Goal: Task Accomplishment & Management: Manage account settings

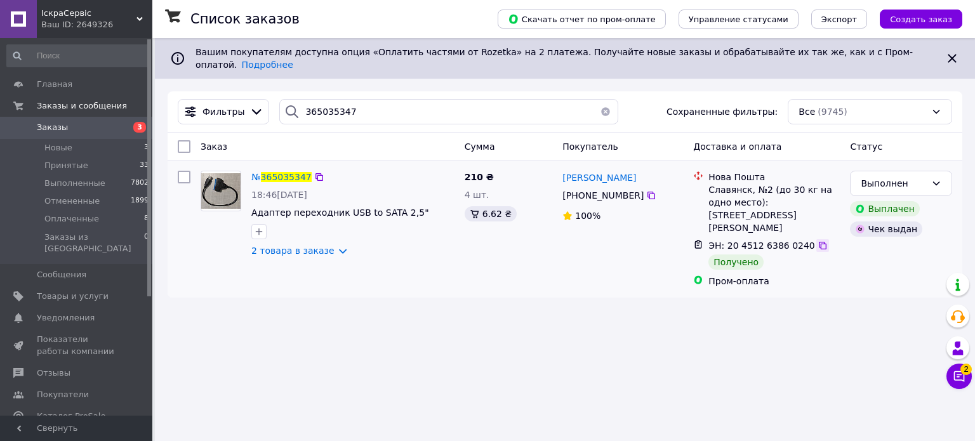
click at [817, 240] on icon at bounding box center [822, 245] width 10 height 10
click at [46, 291] on span "Товары и услуги" at bounding box center [73, 296] width 72 height 11
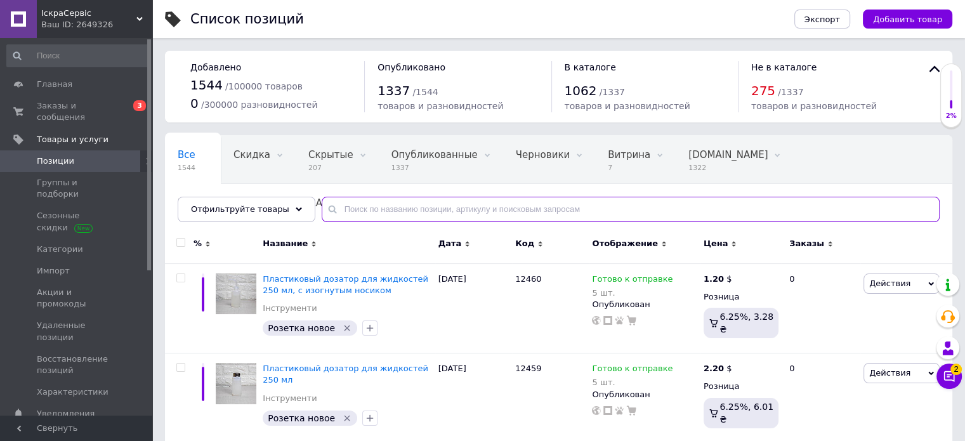
drag, startPoint x: 358, startPoint y: 207, endPoint x: 360, endPoint y: 215, distance: 8.0
click at [358, 207] on input "text" at bounding box center [631, 209] width 618 height 25
type input "11875"
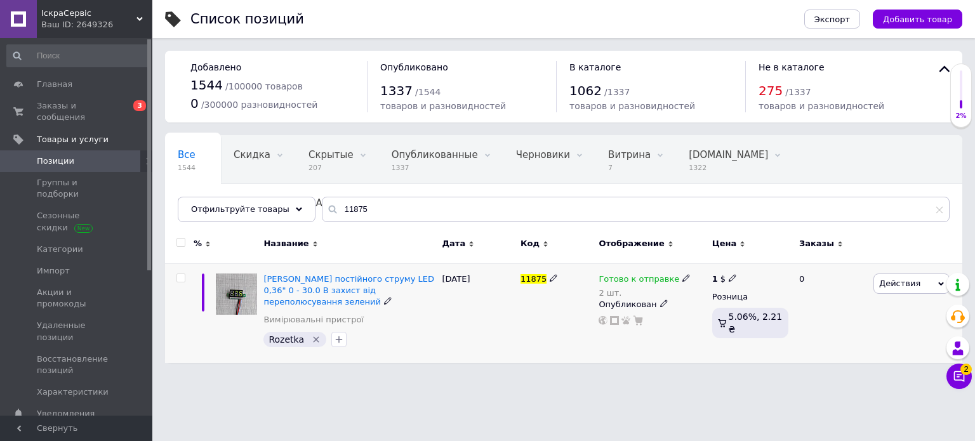
click at [682, 279] on icon at bounding box center [686, 278] width 8 height 8
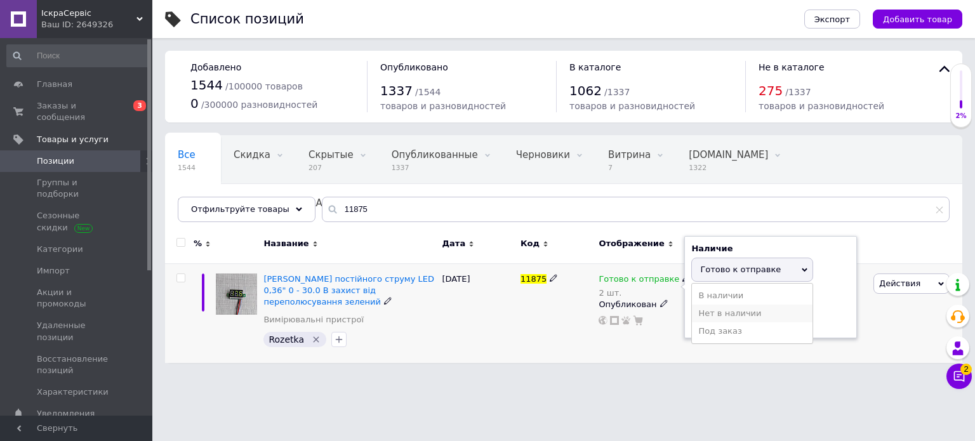
click at [723, 309] on li "Нет в наличии" at bounding box center [752, 314] width 121 height 18
drag, startPoint x: 735, startPoint y: 315, endPoint x: 654, endPoint y: 319, distance: 81.3
click at [654, 319] on div "Готово к отправке 2 шт. Наличие Нет в наличии В наличии Под заказ Готово к отпр…" at bounding box center [651, 299] width 107 height 53
click at [720, 376] on html "ІскраСервіс Ваш ID: 2649326 Сайт ІскраСервіс Кабинет покупателя Проверить состо…" at bounding box center [487, 188] width 975 height 376
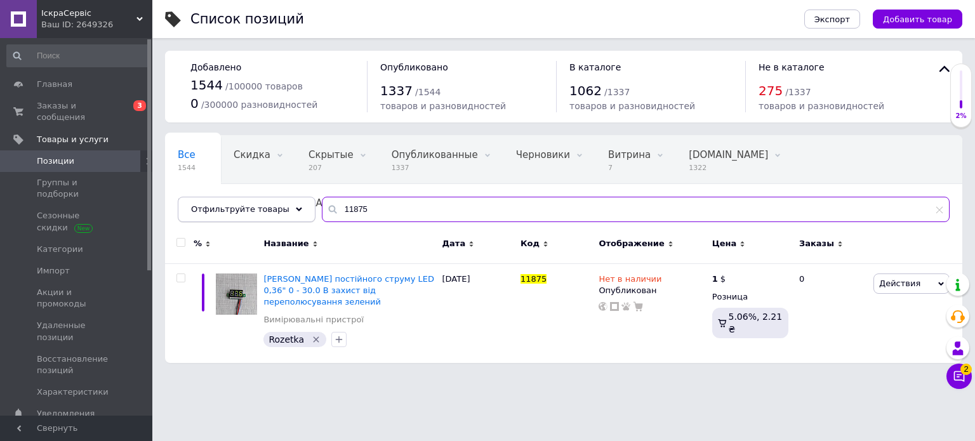
drag, startPoint x: 459, startPoint y: 210, endPoint x: 289, endPoint y: 210, distance: 169.4
click at [289, 210] on div "Отфильтруйте товары 11875" at bounding box center [563, 209] width 771 height 25
type input "11873"
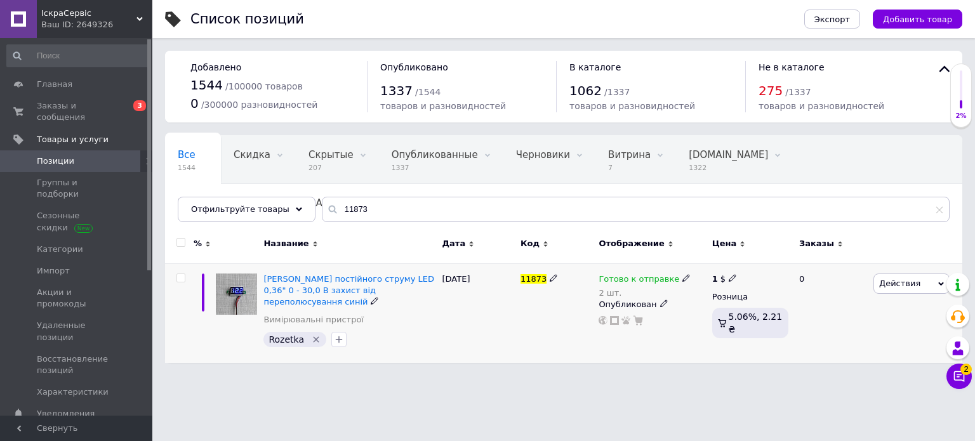
click at [682, 278] on icon at bounding box center [686, 278] width 8 height 8
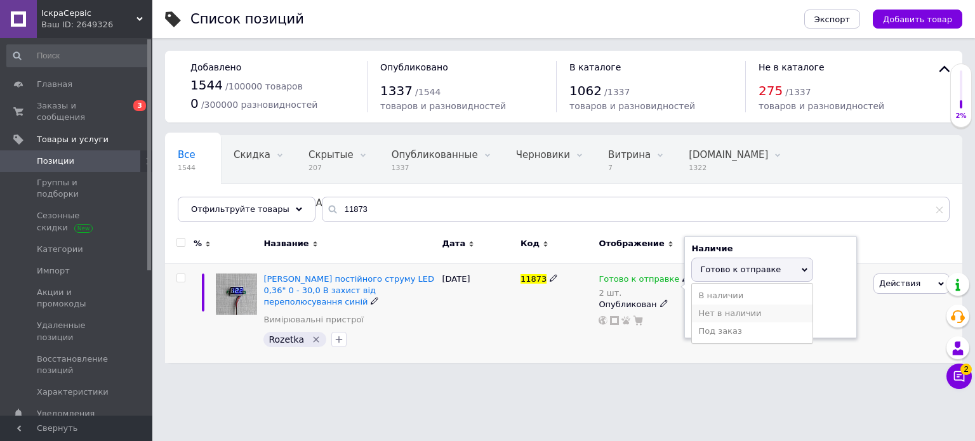
click at [721, 307] on li "Нет в наличии" at bounding box center [752, 314] width 121 height 18
drag, startPoint x: 683, startPoint y: 315, endPoint x: 669, endPoint y: 315, distance: 14.6
click at [669, 315] on div "Готово к отправке 2 шт. Наличие Нет в наличии В наличии Под заказ Готово к отпр…" at bounding box center [651, 299] width 107 height 53
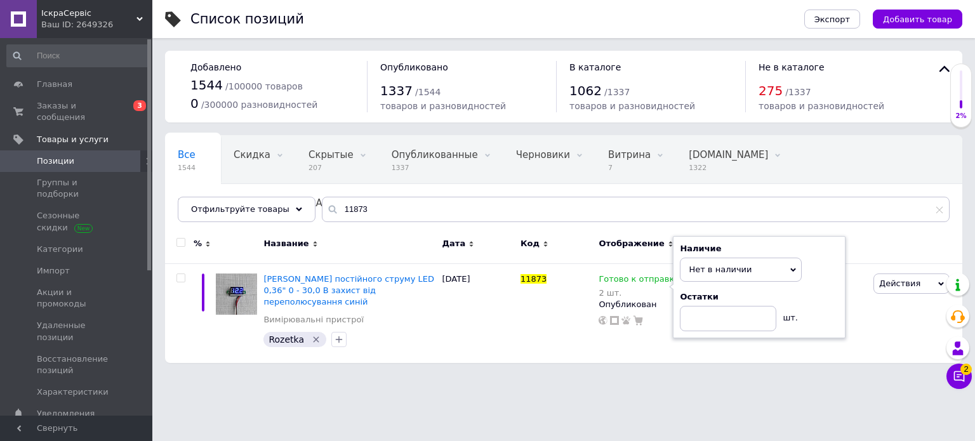
click at [711, 376] on html "ІскраСервіс Ваш ID: 2649326 Сайт ІскраСервіс Кабинет покупателя Проверить состо…" at bounding box center [487, 188] width 975 height 376
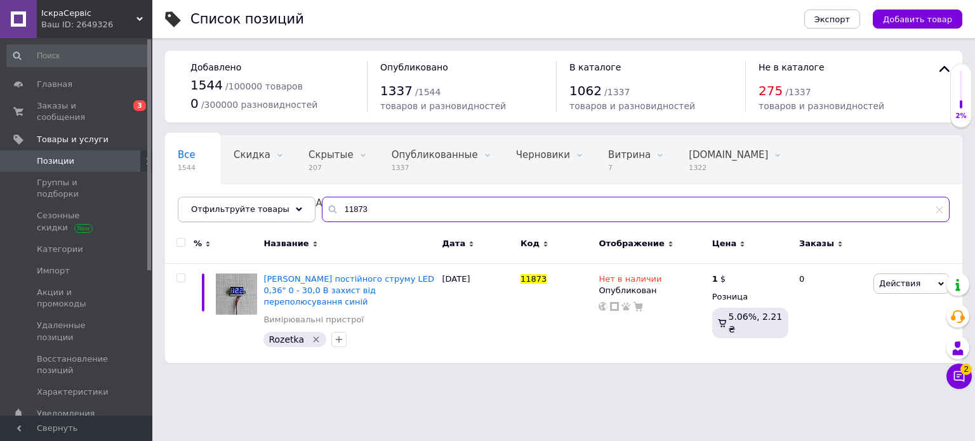
drag, startPoint x: 335, startPoint y: 210, endPoint x: 290, endPoint y: 215, distance: 45.3
click at [290, 215] on div "Отфильтруйте товары 11873" at bounding box center [563, 209] width 771 height 25
type input "11877"
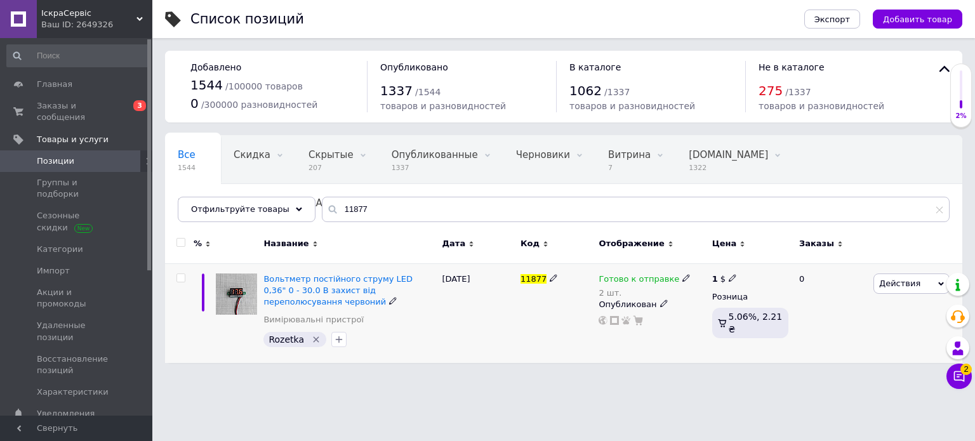
click at [682, 276] on icon at bounding box center [686, 278] width 8 height 8
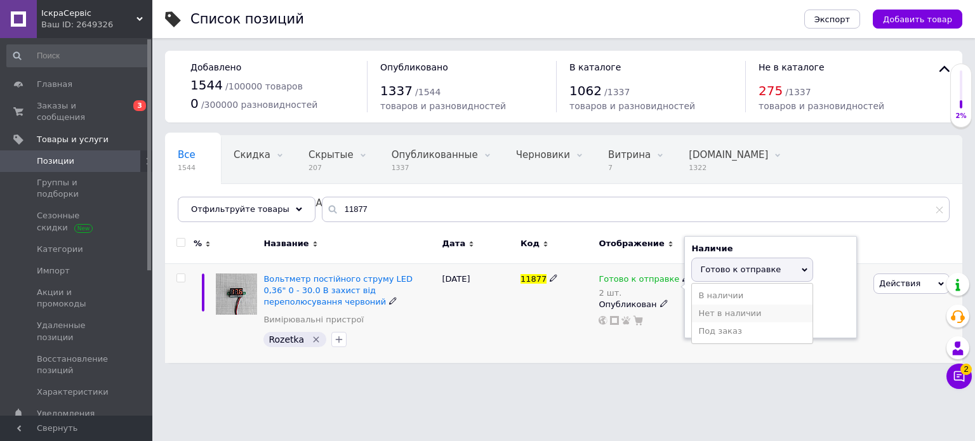
click at [741, 306] on li "Нет в наличии" at bounding box center [752, 314] width 121 height 18
drag, startPoint x: 665, startPoint y: 313, endPoint x: 647, endPoint y: 312, distance: 17.8
click at [647, 312] on div "Готово к отправке 2 шт. Наличие Нет в наличии В наличии Под заказ Готово к отпр…" at bounding box center [651, 299] width 107 height 53
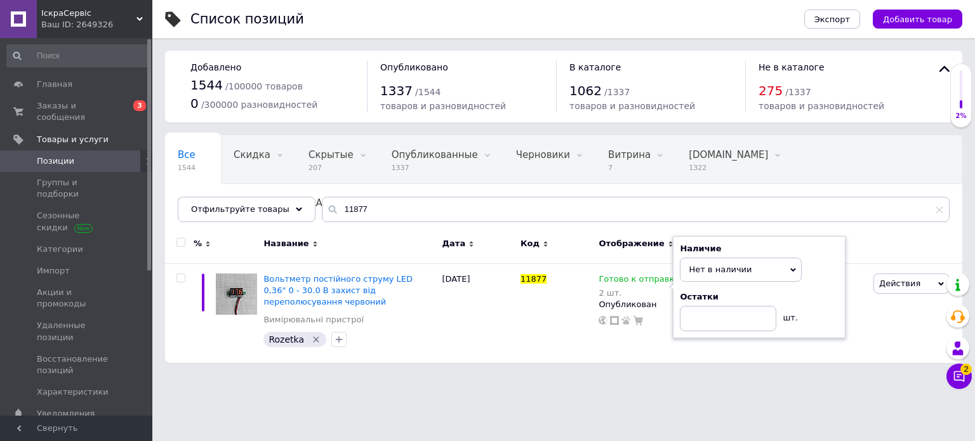
click at [697, 376] on html "ІскраСервіс Ваш ID: 2649326 Сайт ІскраСервіс Кабинет покупателя Проверить состо…" at bounding box center [487, 188] width 975 height 376
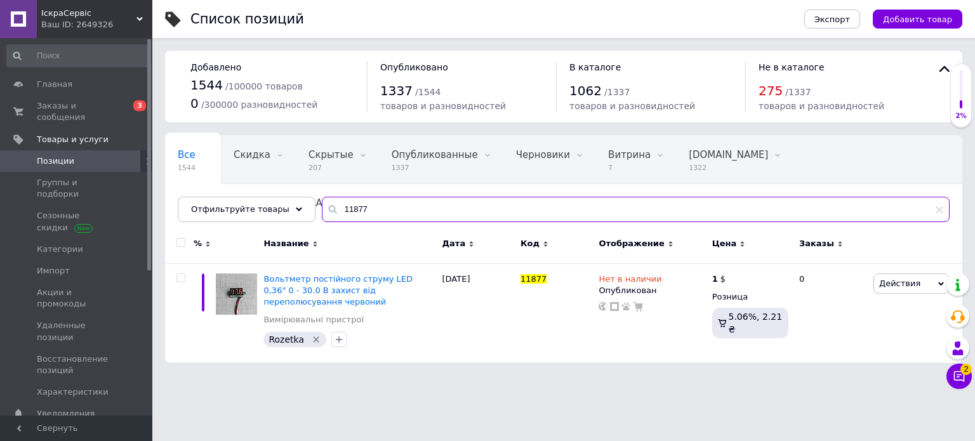
drag, startPoint x: 407, startPoint y: 212, endPoint x: 299, endPoint y: 213, distance: 107.2
click at [299, 213] on div "Все 1544 Скидка 0 Удалить Редактировать Скрытые 207 Удалить Редактировать Опубл…" at bounding box center [563, 178] width 797 height 87
type input "11160"
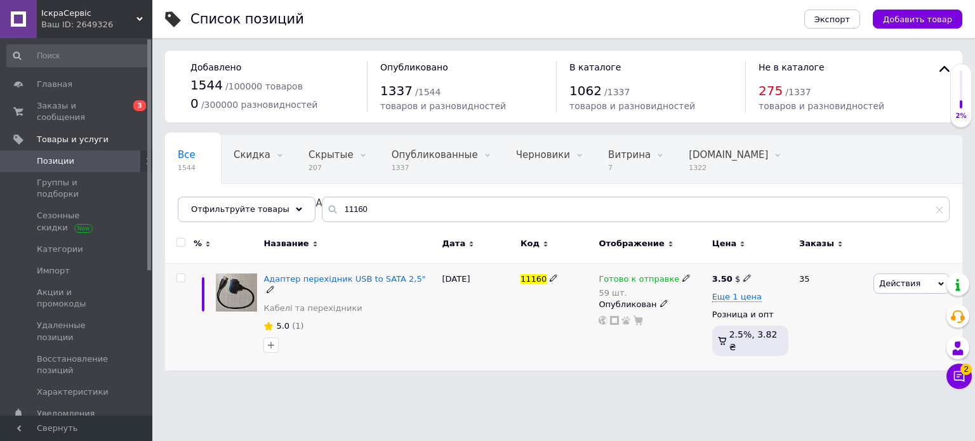
click at [682, 273] on span at bounding box center [686, 277] width 8 height 9
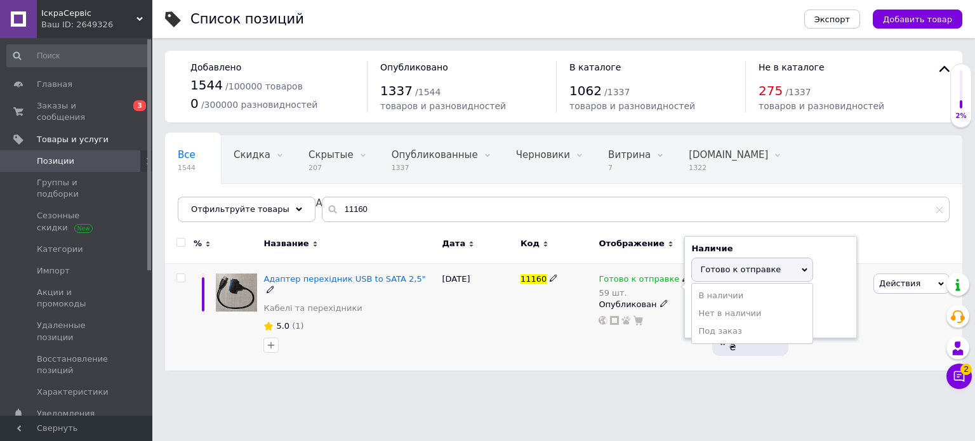
click at [862, 299] on div "35" at bounding box center [830, 316] width 79 height 107
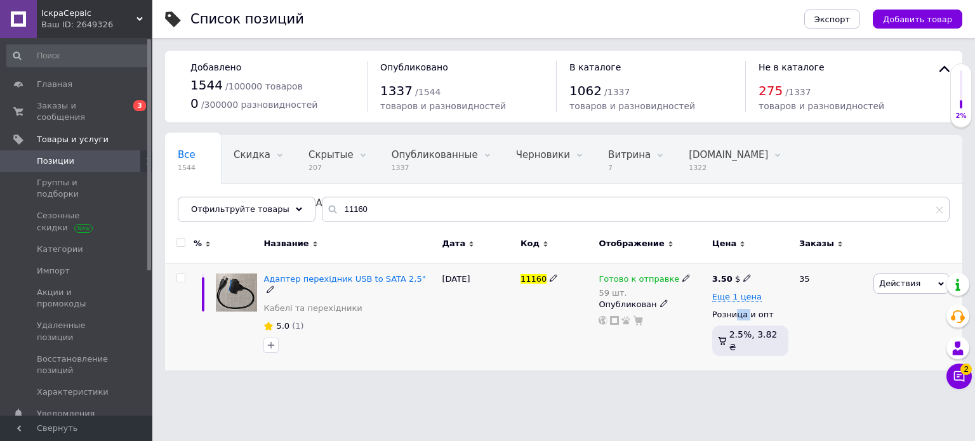
click at [735, 308] on div "3.50 $ Еще 1 цена Розница и опт 2.5%, 3.82 ₴" at bounding box center [750, 317] width 76 height 88
click at [682, 277] on icon at bounding box center [686, 278] width 8 height 8
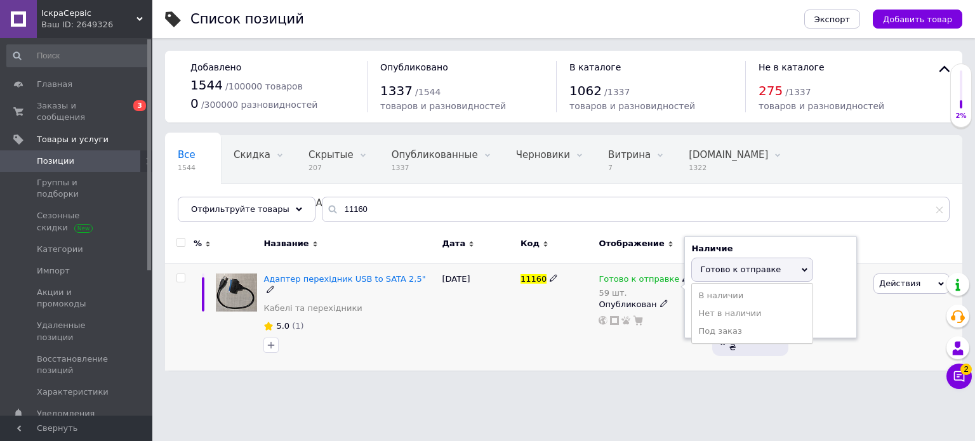
click at [841, 308] on div "Остатки 59 шт." at bounding box center [770, 311] width 159 height 40
drag, startPoint x: 715, startPoint y: 319, endPoint x: 683, endPoint y: 314, distance: 32.8
click at [683, 314] on div "Готово к отправке 59 шт. Наличие Готово к отправке В наличии Нет в наличии Под …" at bounding box center [651, 299] width 107 height 53
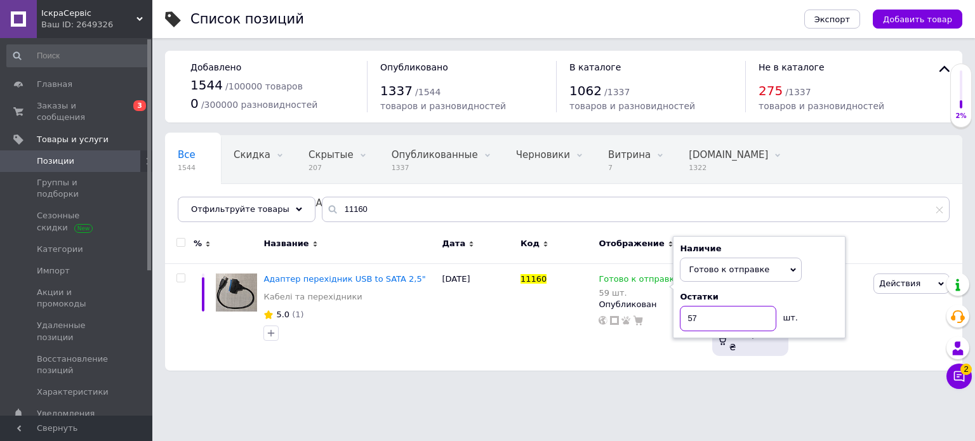
type input "57"
click at [718, 383] on html "ІскраСервіс Ваш ID: 2649326 Сайт ІскраСервіс Кабинет покупателя Проверить состо…" at bounding box center [487, 191] width 975 height 383
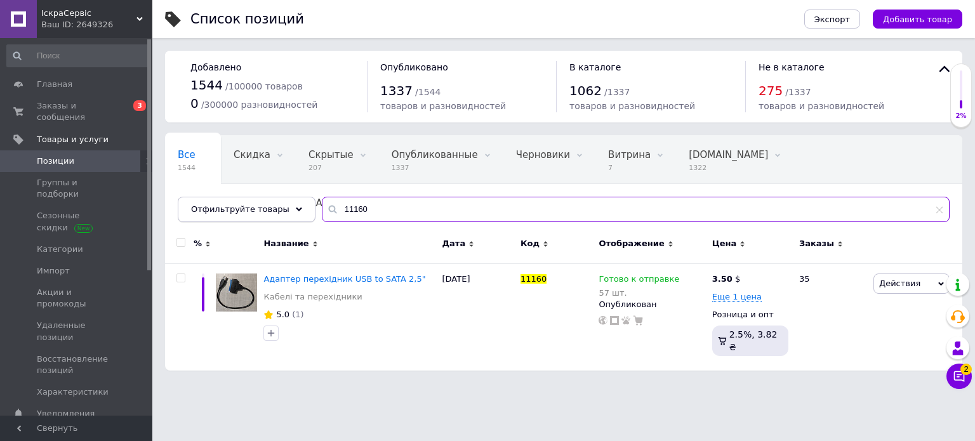
drag, startPoint x: 240, startPoint y: 209, endPoint x: 232, endPoint y: 209, distance: 8.3
click at [232, 209] on div "Отфильтруйте товары 11160" at bounding box center [563, 209] width 771 height 25
type input "11933"
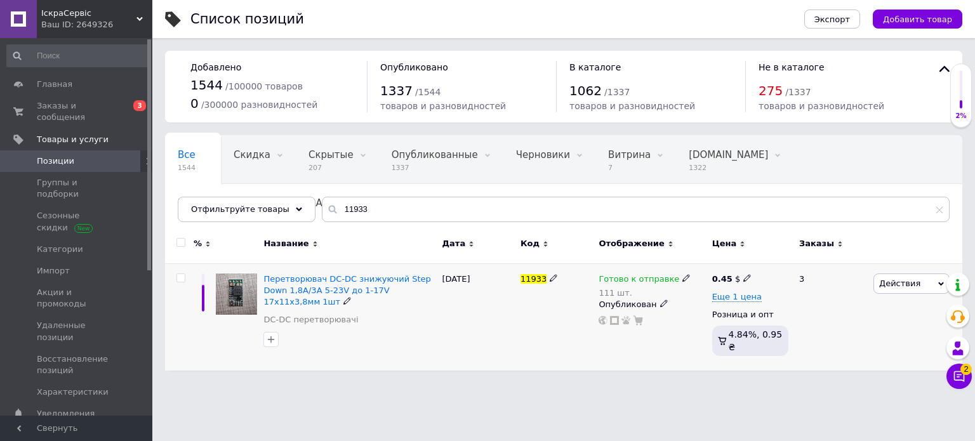
click at [682, 276] on icon at bounding box center [686, 278] width 8 height 8
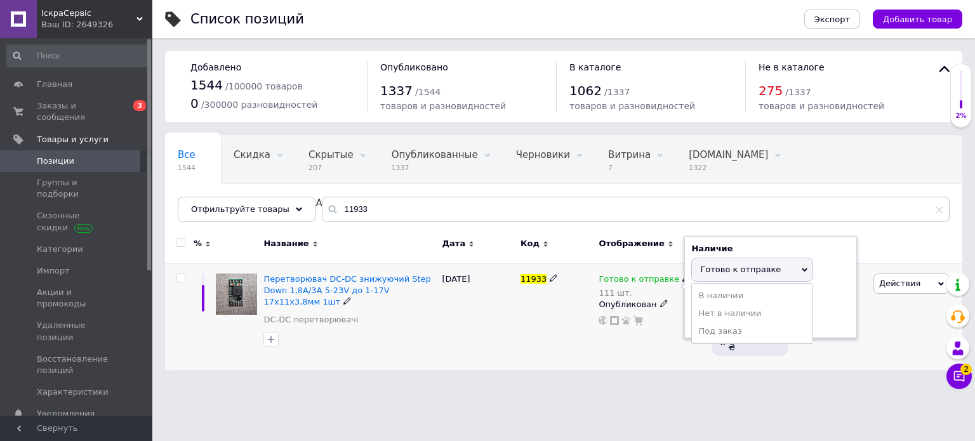
click at [834, 301] on div "Остатки 111 шт." at bounding box center [770, 311] width 159 height 40
drag, startPoint x: 718, startPoint y: 320, endPoint x: 688, endPoint y: 327, distance: 30.5
click at [688, 327] on div "Наличие Готово к отправке В наличии Нет в наличии Под заказ Остатки 111 шт." at bounding box center [770, 287] width 173 height 103
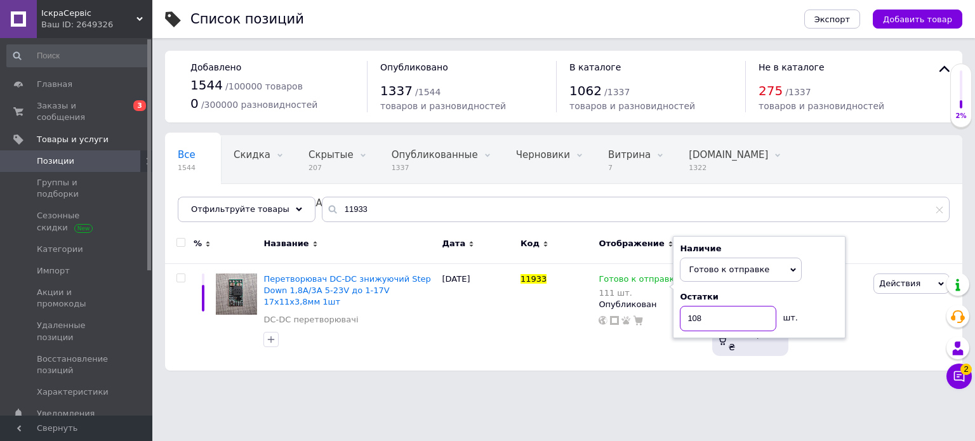
type input "108"
click at [711, 383] on html "ІскраСервіс Ваш ID: 2649326 Сайт ІскраСервіс Кабинет покупателя Проверить состо…" at bounding box center [487, 191] width 975 height 383
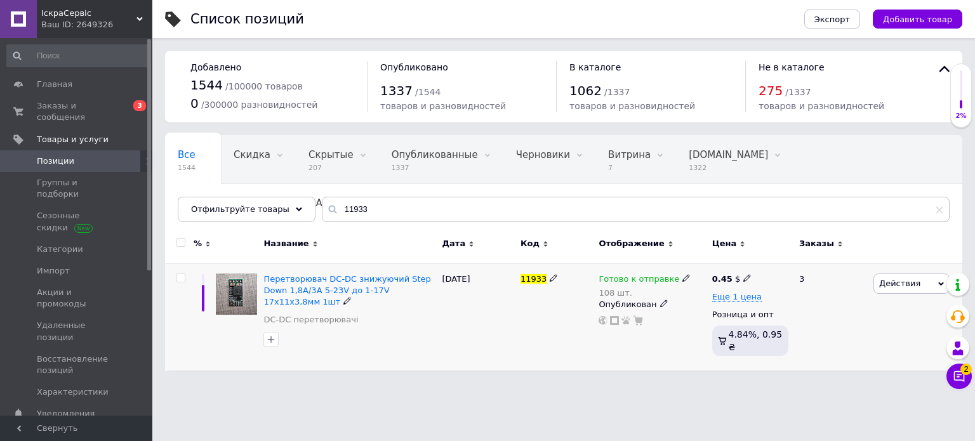
click at [682, 275] on icon at bounding box center [686, 278] width 8 height 8
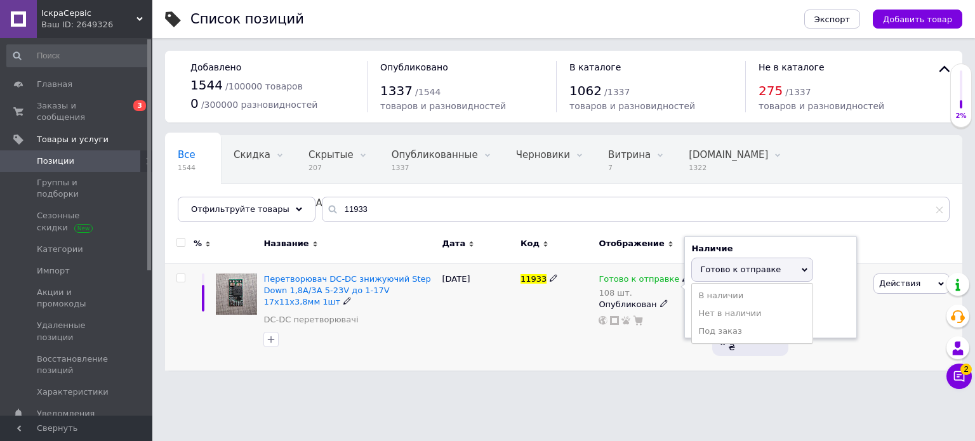
click at [817, 313] on div "Остатки 108 шт." at bounding box center [770, 311] width 159 height 40
drag, startPoint x: 747, startPoint y: 317, endPoint x: 632, endPoint y: 320, distance: 114.9
click at [632, 320] on div "Готово к отправке 108 шт. Наличие Готово к отправке В наличии Нет в наличии Под…" at bounding box center [651, 299] width 107 height 53
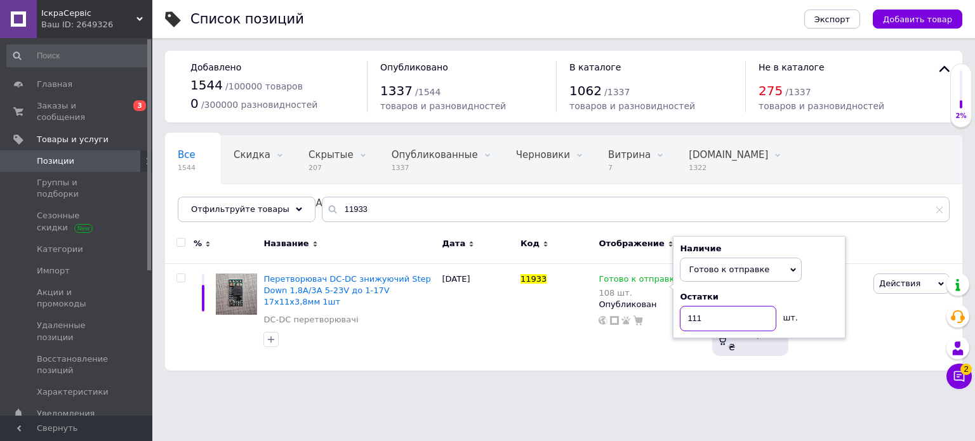
type input "111"
click at [713, 383] on html "ІскраСервіс Ваш ID: 2649326 Сайт ІскраСервіс Кабинет покупателя Проверить состо…" at bounding box center [487, 191] width 975 height 383
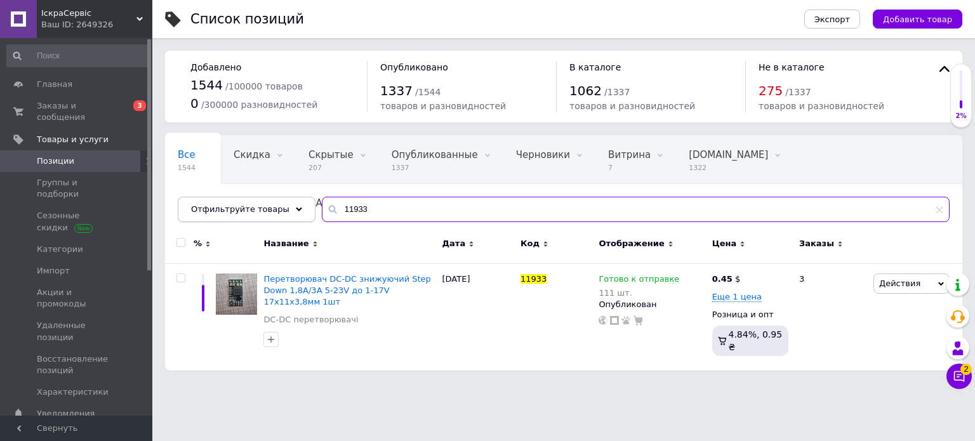
drag, startPoint x: 400, startPoint y: 205, endPoint x: 277, endPoint y: 200, distance: 123.2
click at [277, 200] on div "Отфильтруйте товары 11933" at bounding box center [563, 209] width 771 height 25
type input "11160"
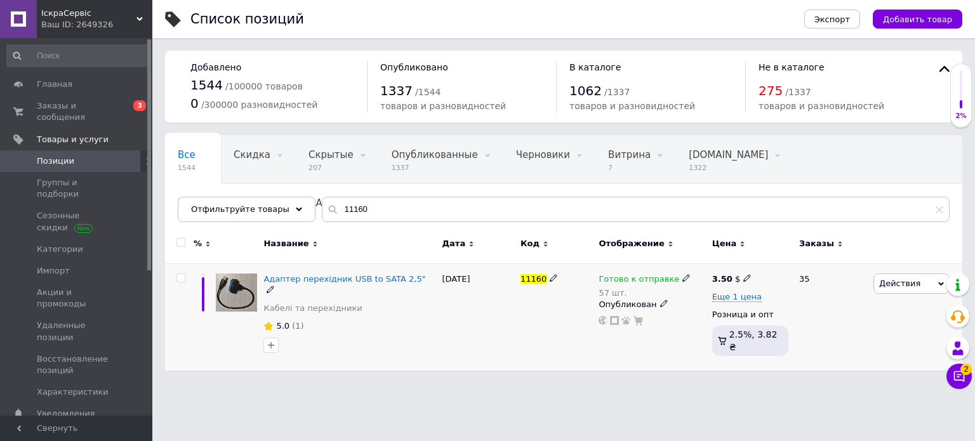
click at [682, 279] on icon at bounding box center [686, 278] width 8 height 8
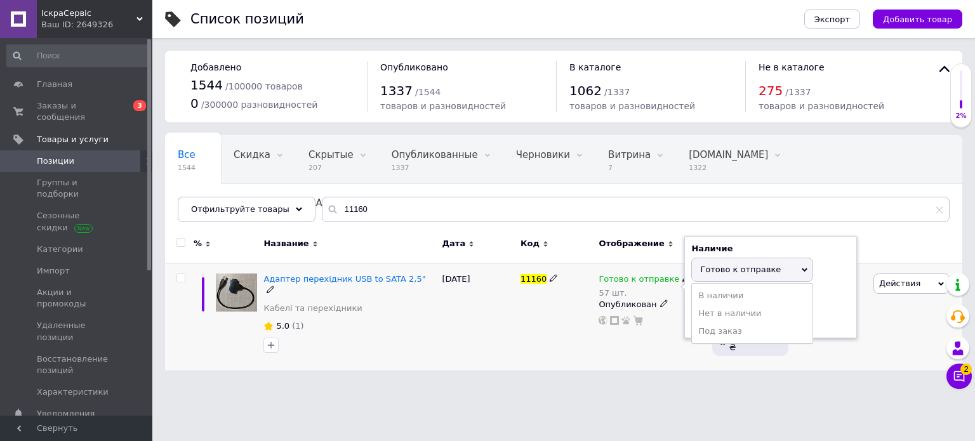
click at [829, 297] on div "Остатки" at bounding box center [770, 296] width 159 height 11
drag, startPoint x: 717, startPoint y: 315, endPoint x: 671, endPoint y: 321, distance: 46.7
click at [671, 321] on div "Готово к отправке 57 шт. Наличие Готово к отправке В наличии Нет в наличии Под …" at bounding box center [651, 299] width 107 height 53
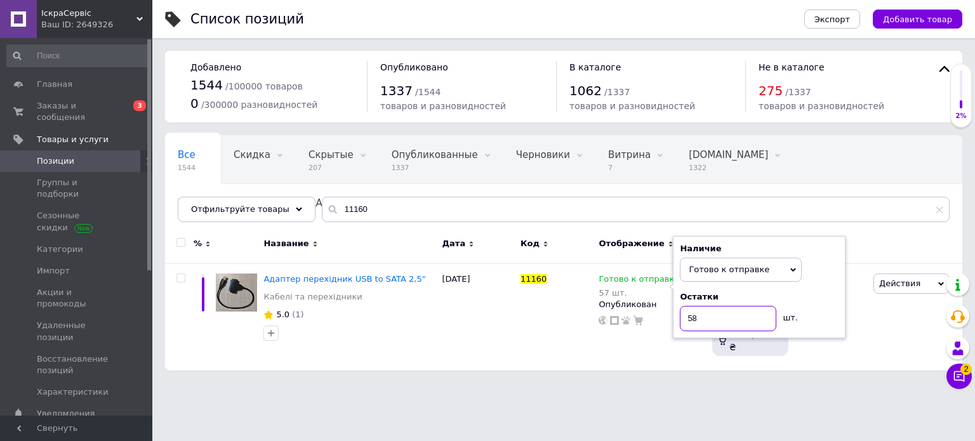
type input "58"
click at [756, 383] on html "ІскраСервіс Ваш ID: 2649326 Сайт ІскраСервіс Кабинет покупателя Проверить состо…" at bounding box center [487, 191] width 975 height 383
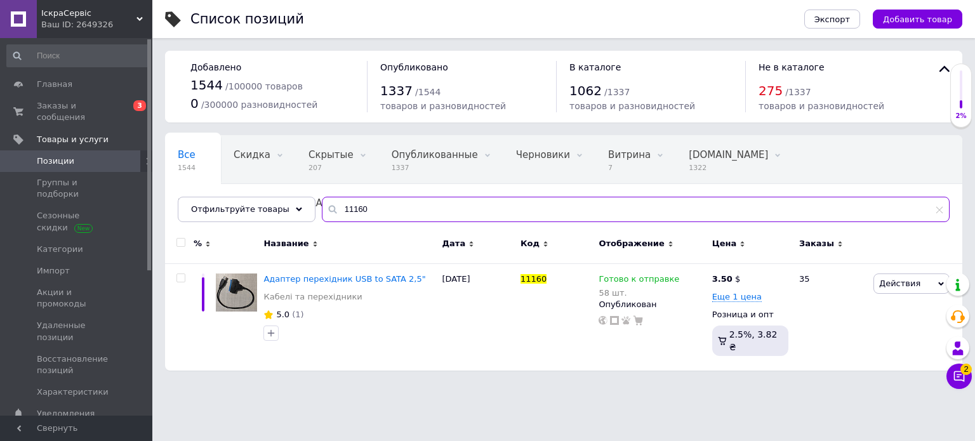
drag, startPoint x: 378, startPoint y: 207, endPoint x: 305, endPoint y: 207, distance: 73.6
click at [305, 207] on div "Все 1544 Скидка 0 Удалить Редактировать Скрытые 207 Удалить Редактировать Опубл…" at bounding box center [563, 178] width 797 height 87
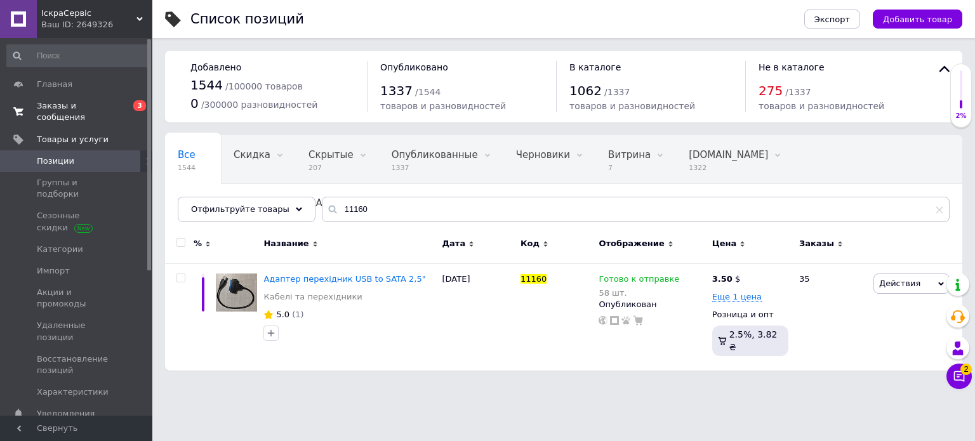
click at [58, 103] on span "Заказы и сообщения" at bounding box center [77, 111] width 81 height 23
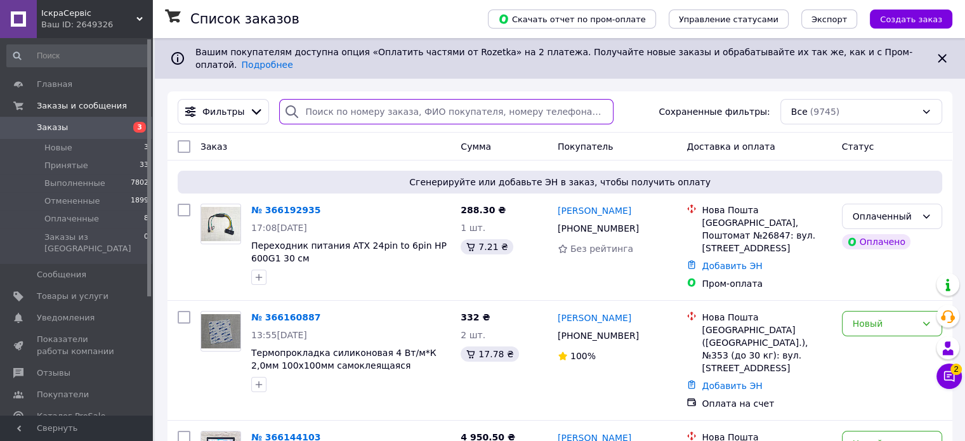
click at [367, 101] on input "search" at bounding box center [446, 111] width 334 height 25
paste input "365060224"
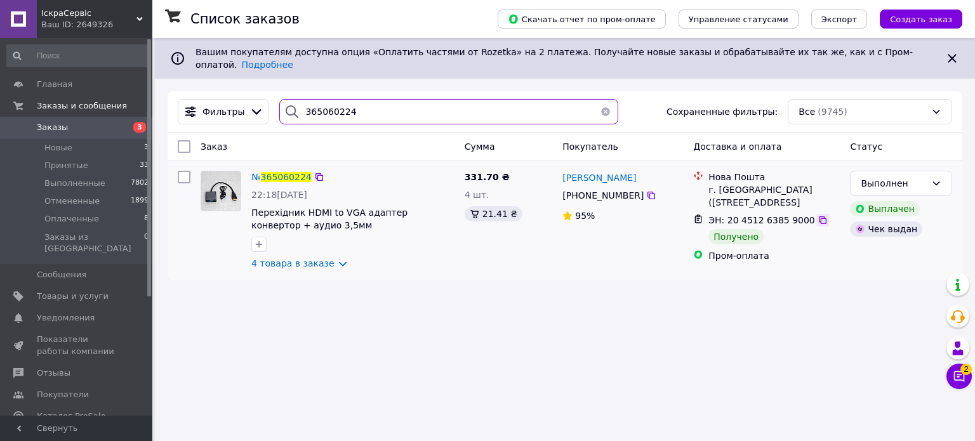
type input "365060224"
click at [818, 216] on icon at bounding box center [822, 220] width 8 height 8
